Goal: Check status: Check status

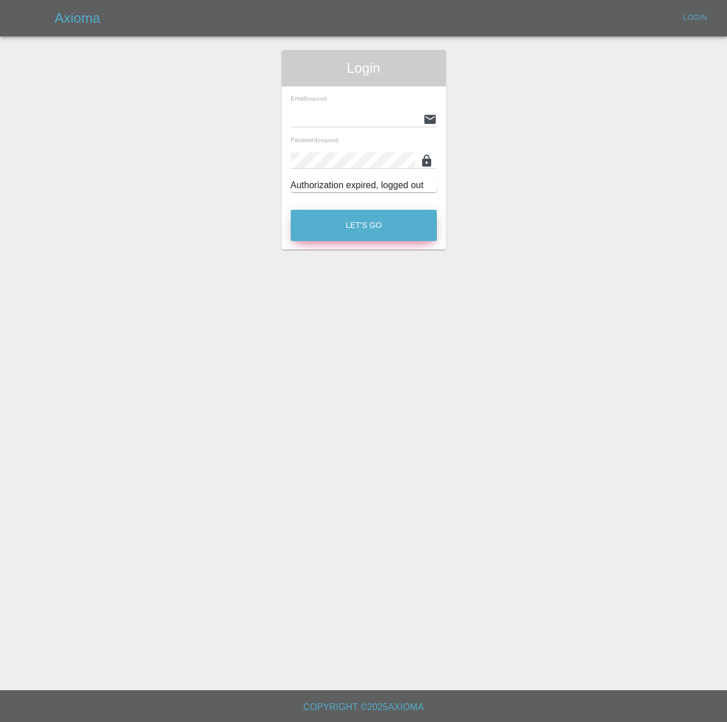
type input "[PERSON_NAME][EMAIL_ADDRESS][PERSON_NAME][DOMAIN_NAME]"
click at [355, 241] on button "Let's Go" at bounding box center [364, 225] width 146 height 31
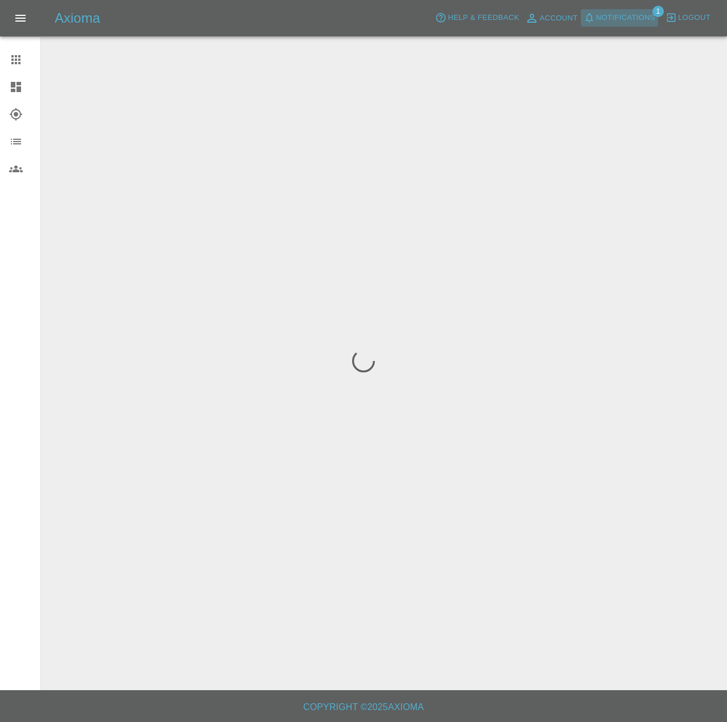
click at [617, 20] on span "Notifications" at bounding box center [625, 17] width 59 height 13
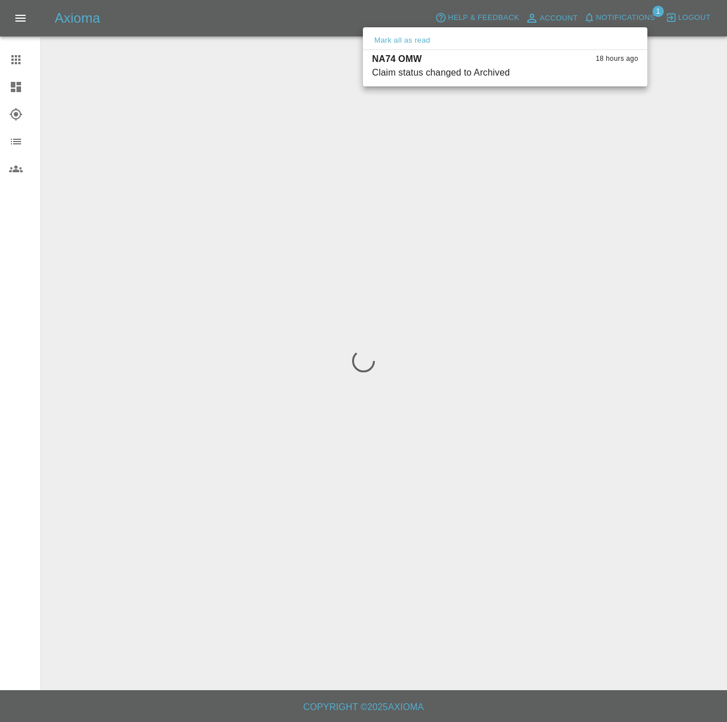
click at [4, 75] on div at bounding box center [363, 361] width 727 height 722
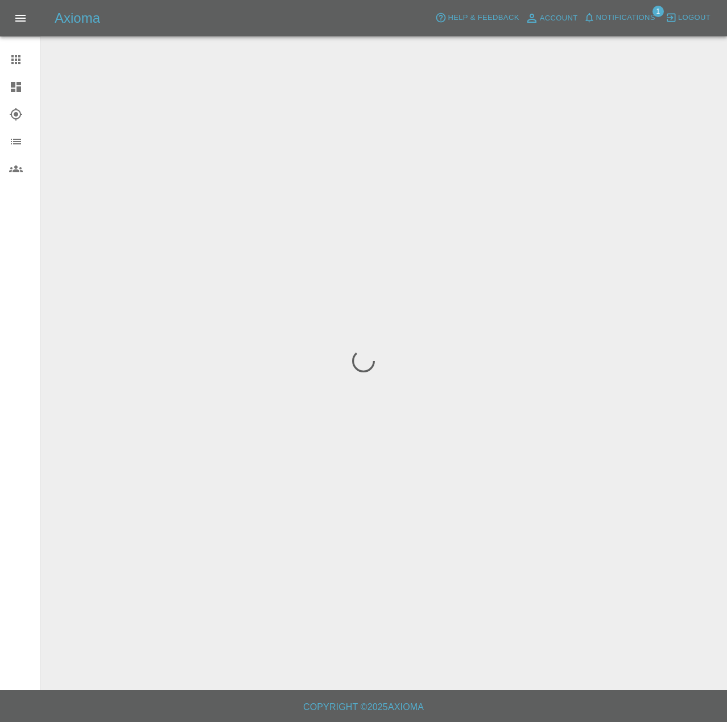
click at [28, 56] on div at bounding box center [25, 60] width 32 height 14
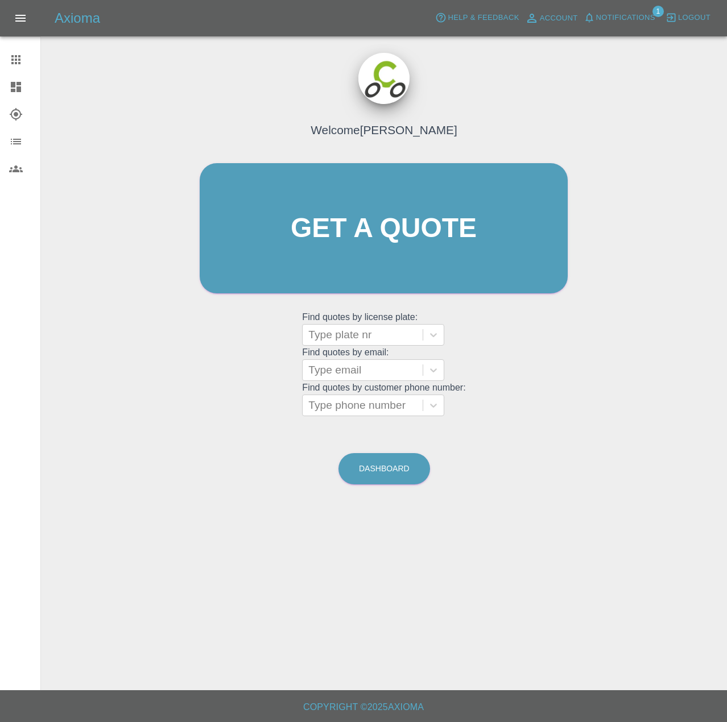
click at [18, 92] on icon at bounding box center [16, 87] width 10 height 10
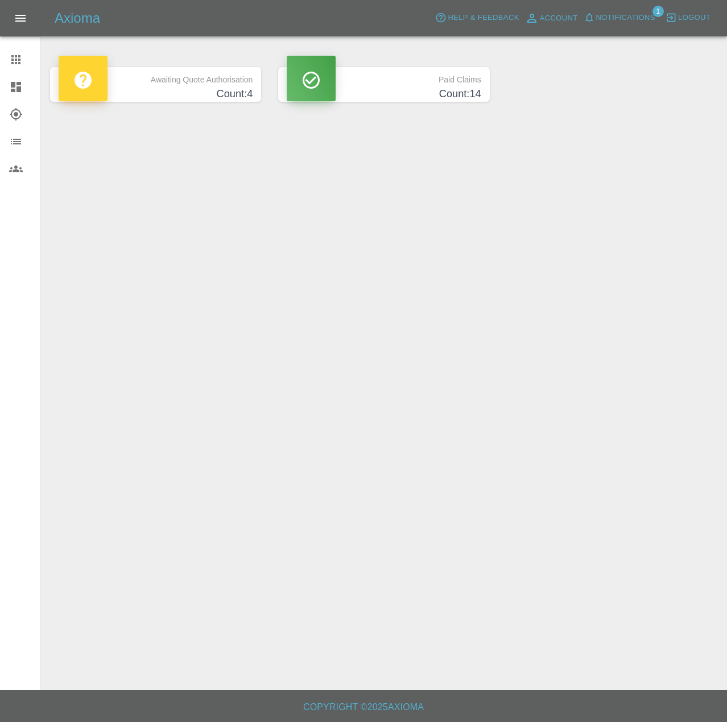
click at [182, 86] on p "Awaiting Quote Authorisation" at bounding box center [156, 76] width 194 height 19
